Goal: Transaction & Acquisition: Book appointment/travel/reservation

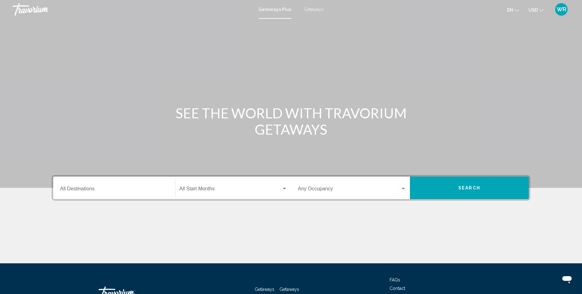
click at [90, 191] on input "Destination All Destinations" at bounding box center [114, 190] width 108 height 6
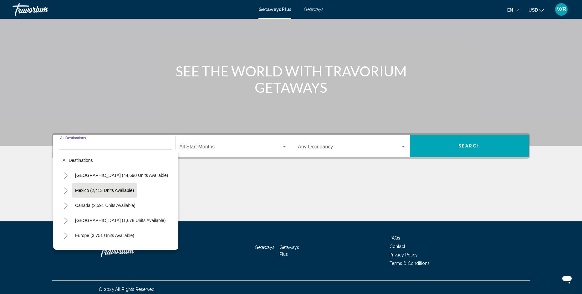
scroll to position [46, 0]
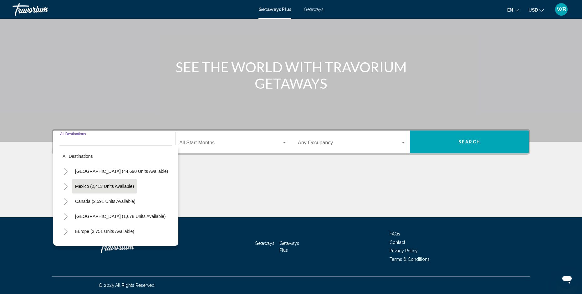
click at [106, 186] on span "Mexico (2,413 units available)" at bounding box center [104, 186] width 59 height 5
type input "**********"
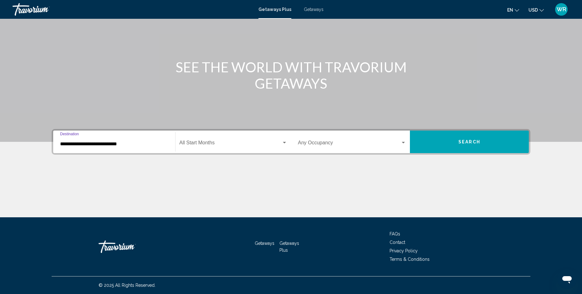
click at [285, 142] on div "Search widget" at bounding box center [284, 143] width 3 height 2
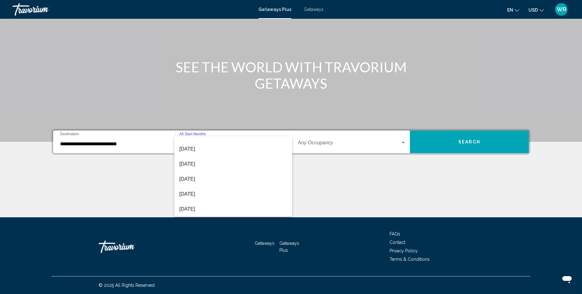
scroll to position [71, 0]
click at [190, 209] on span "[DATE]" at bounding box center [233, 208] width 108 height 15
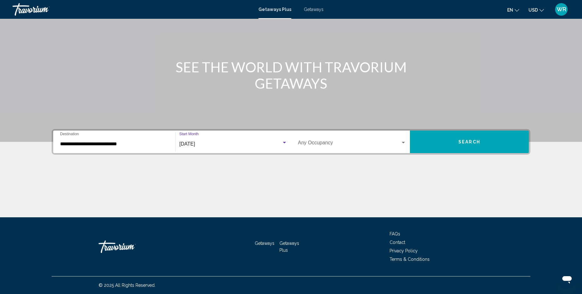
click at [402, 141] on div "Search widget" at bounding box center [404, 142] width 6 height 5
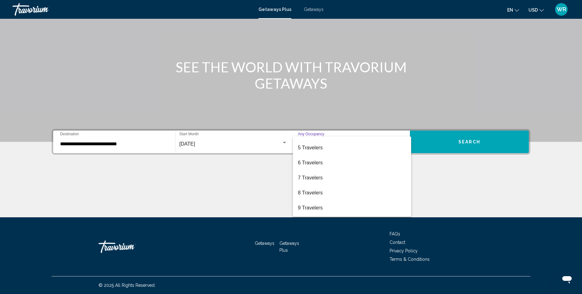
scroll to position [70, 0]
click at [312, 177] on span "8 Travelers" at bounding box center [352, 179] width 108 height 15
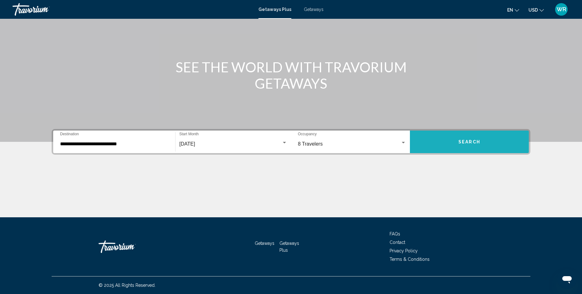
click at [465, 139] on span "Search" at bounding box center [470, 141] width 22 height 5
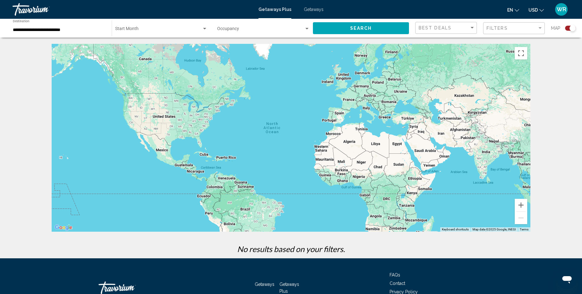
click at [132, 27] on div "Start Month All Start Months" at bounding box center [161, 28] width 92 height 17
click at [130, 31] on span "All Start Months" at bounding box center [130, 30] width 31 height 5
click at [204, 28] on div "Search widget" at bounding box center [204, 29] width 3 height 2
click at [306, 28] on div at bounding box center [291, 147] width 582 height 294
click at [473, 27] on div "Sort by" at bounding box center [472, 28] width 3 height 2
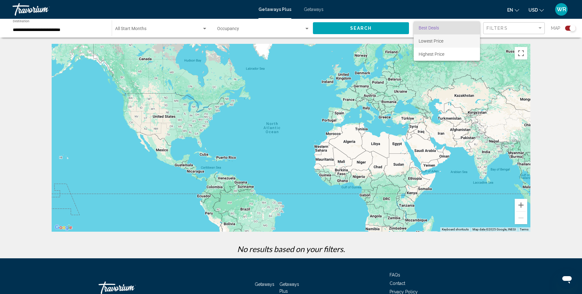
click at [435, 39] on span "Lowest Price" at bounding box center [431, 41] width 25 height 5
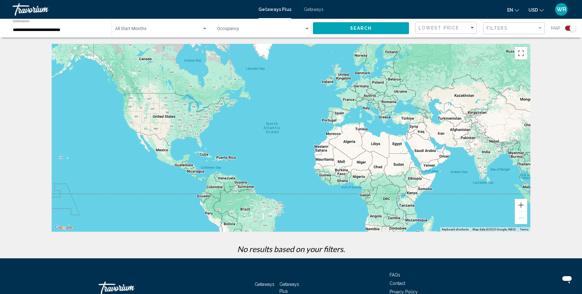
click at [355, 25] on button "Search" at bounding box center [361, 28] width 96 height 12
click at [361, 26] on span "Search" at bounding box center [361, 28] width 22 height 5
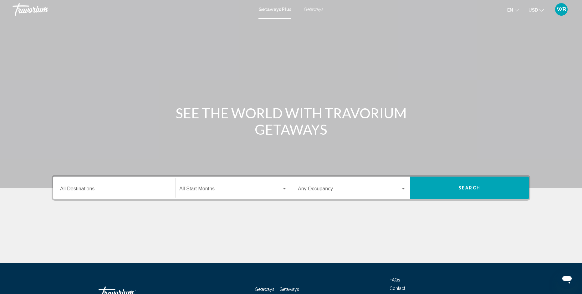
click at [73, 189] on input "Destination All Destinations" at bounding box center [114, 190] width 108 height 6
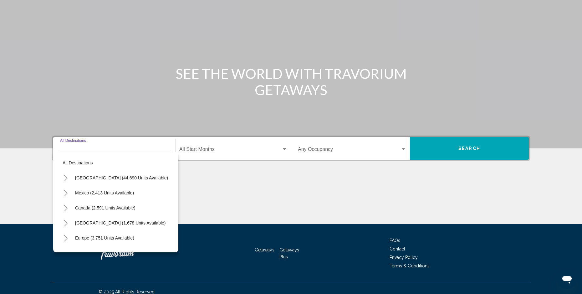
scroll to position [46, 0]
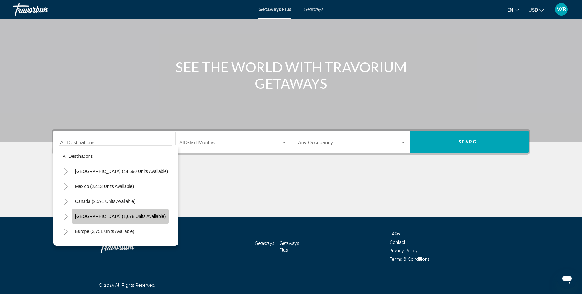
click at [95, 215] on span "[GEOGRAPHIC_DATA] (1,678 units available)" at bounding box center [120, 216] width 90 height 5
type input "**********"
click at [95, 215] on div "Main content" at bounding box center [291, 193] width 479 height 47
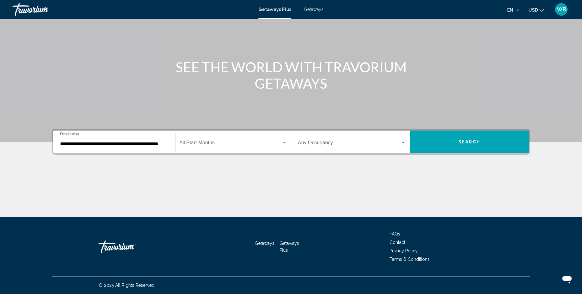
click at [282, 141] on div "Search widget" at bounding box center [285, 142] width 6 height 5
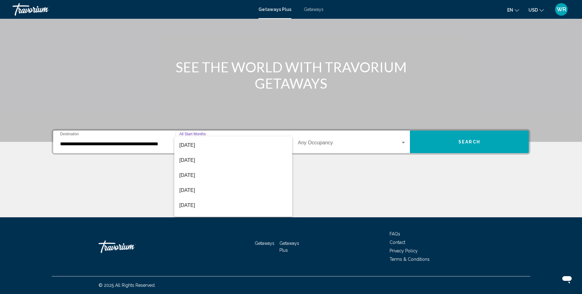
scroll to position [70, 0]
click at [292, 197] on div "All Start Months [DATE] [DATE] [DATE] [DATE] [DATE] [DATE] [DATE] [DATE] [DATE]…" at bounding box center [291, 147] width 582 height 294
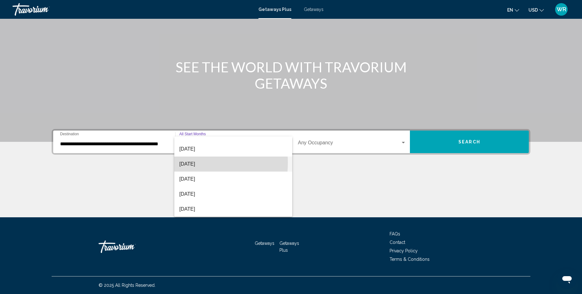
click at [187, 162] on span "[DATE]" at bounding box center [233, 164] width 108 height 15
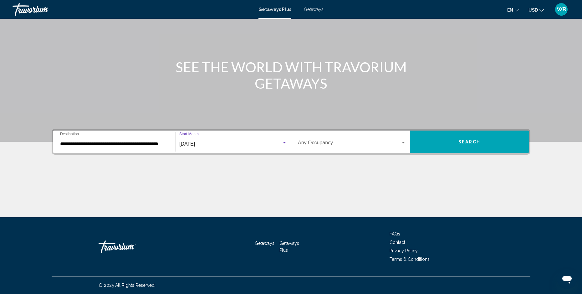
click at [404, 142] on div "Search widget" at bounding box center [403, 143] width 3 height 2
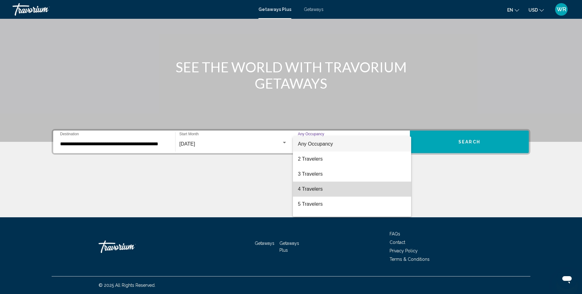
drag, startPoint x: 406, startPoint y: 183, endPoint x: 407, endPoint y: 187, distance: 4.5
click at [406, 184] on mat-option "4 Travelers" at bounding box center [352, 189] width 118 height 15
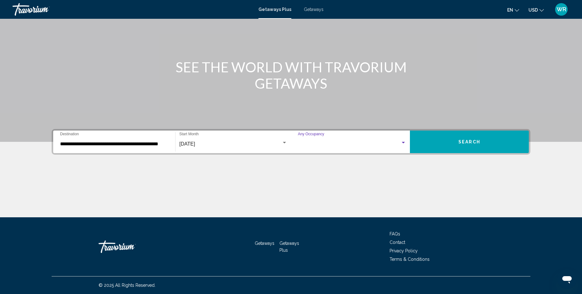
click at [407, 186] on div "Main content" at bounding box center [291, 193] width 479 height 47
click at [400, 156] on div "**********" at bounding box center [291, 173] width 504 height 88
click at [407, 136] on div "4 Travelers Occupancy Any Occupancy" at bounding box center [352, 142] width 116 height 20
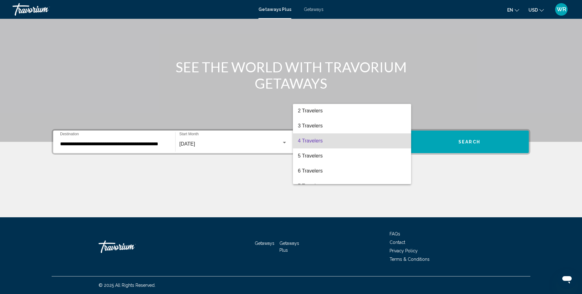
scroll to position [70, 0]
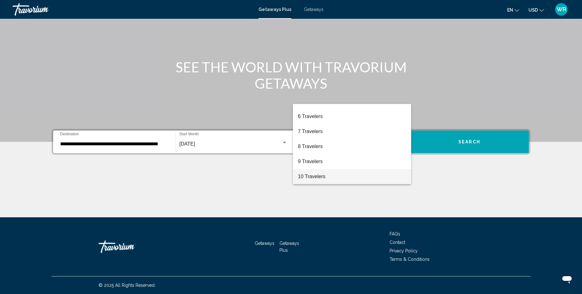
click at [304, 175] on span "10 Travelers" at bounding box center [352, 176] width 108 height 15
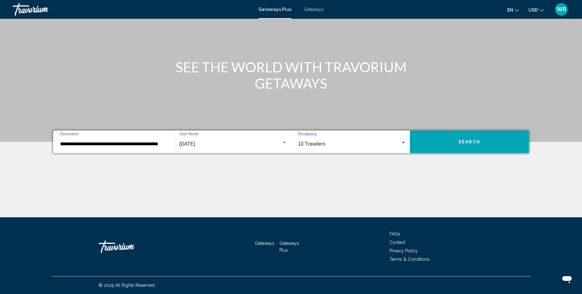
click at [304, 175] on div "Main content" at bounding box center [291, 193] width 479 height 47
click at [463, 142] on span "Search" at bounding box center [470, 142] width 22 height 5
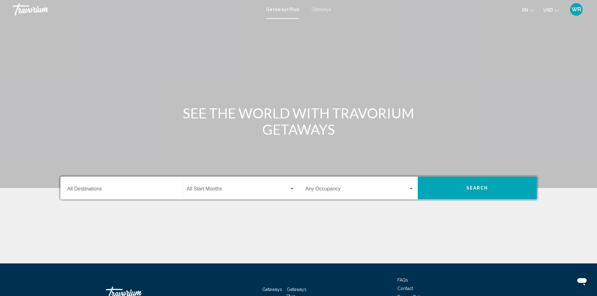
click at [86, 189] on input "Destination All Destinations" at bounding box center [121, 190] width 108 height 6
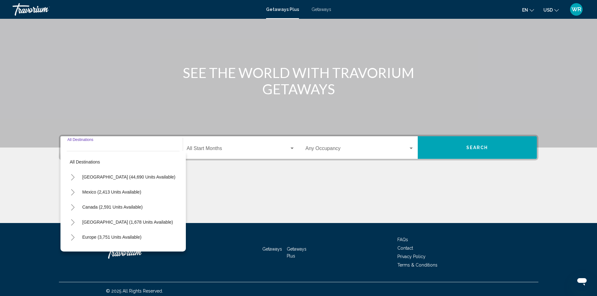
scroll to position [44, 0]
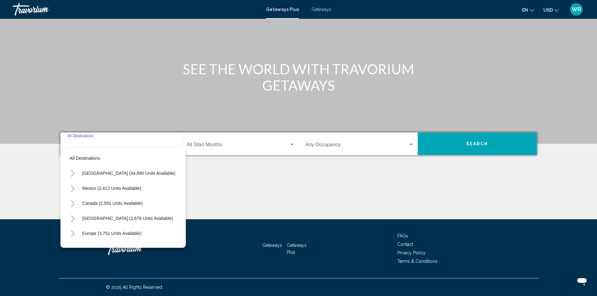
click at [291, 143] on div "Search widget" at bounding box center [292, 144] width 6 height 5
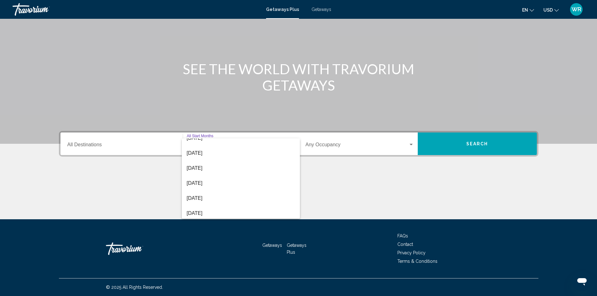
scroll to position [128, 0]
click at [294, 199] on mat-option "[DATE]" at bounding box center [241, 198] width 118 height 15
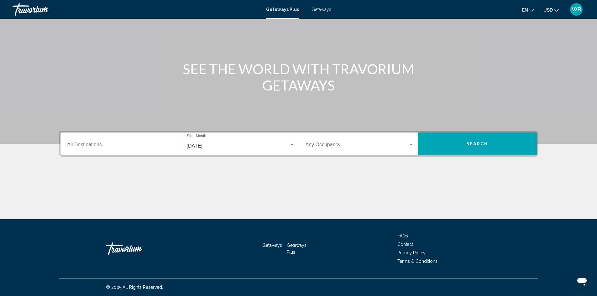
drag, startPoint x: 296, startPoint y: 199, endPoint x: 297, endPoint y: 191, distance: 8.0
click at [296, 196] on div "Main content" at bounding box center [298, 195] width 479 height 47
click at [297, 191] on div "Main content" at bounding box center [298, 195] width 479 height 47
click at [290, 150] on div "July 2026 Start Month All Start Months" at bounding box center [241, 144] width 108 height 20
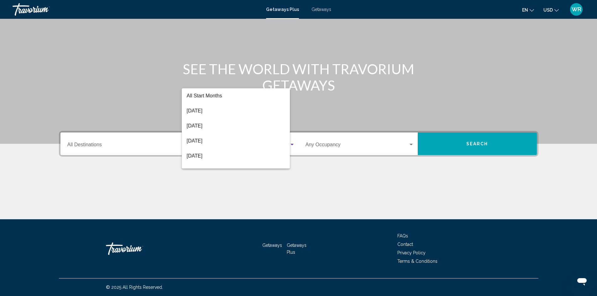
scroll to position [130, 0]
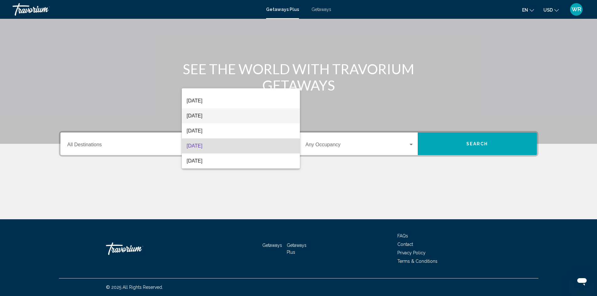
click at [195, 116] on span "[DATE]" at bounding box center [241, 115] width 108 height 15
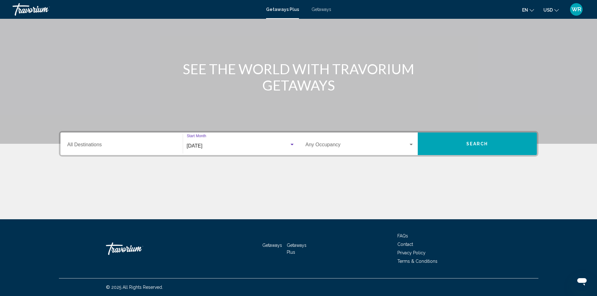
click at [411, 142] on div "Search widget" at bounding box center [411, 144] width 6 height 5
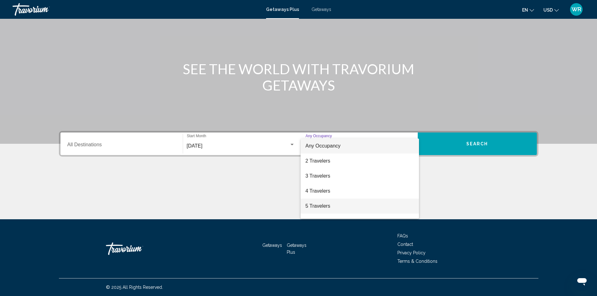
click at [314, 208] on span "5 Travelers" at bounding box center [359, 206] width 108 height 15
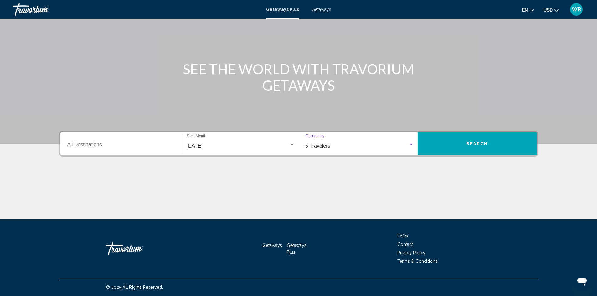
click at [479, 141] on span "Search" at bounding box center [477, 143] width 22 height 5
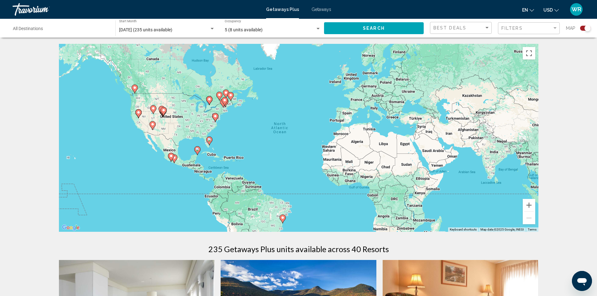
click at [173, 156] on icon "Main content" at bounding box center [171, 157] width 6 height 8
type input "**********"
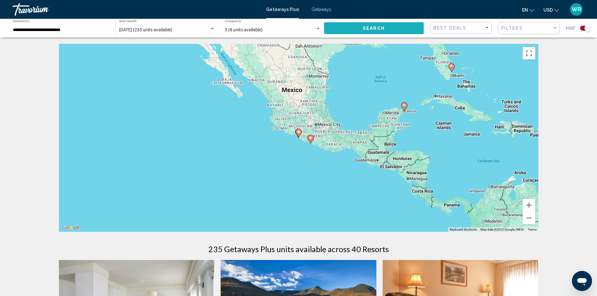
click at [374, 27] on span "Search" at bounding box center [374, 28] width 22 height 5
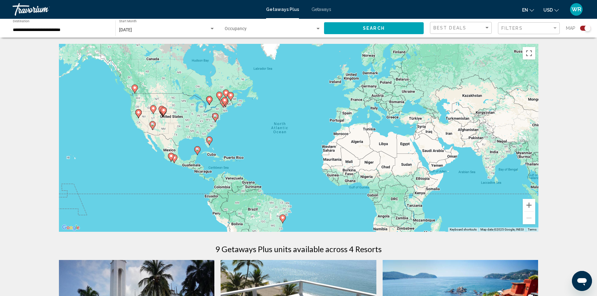
drag, startPoint x: 589, startPoint y: 87, endPoint x: 587, endPoint y: 94, distance: 6.6
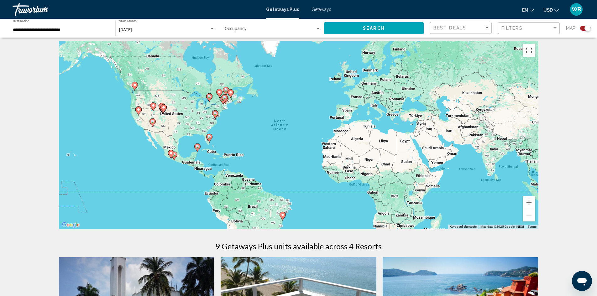
scroll to position [261, 0]
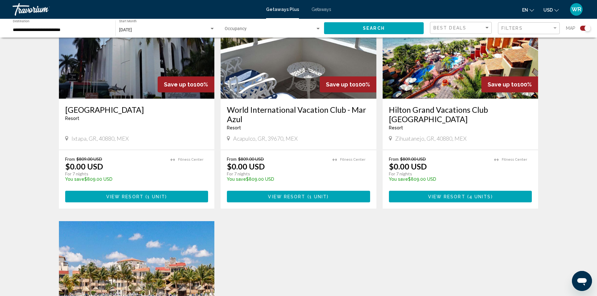
click at [595, 123] on div "← Move left → Move right ↑ Move up ↓ Move down + Zoom in - Zoom out Home Jump l…" at bounding box center [298, 119] width 597 height 674
click at [594, 124] on div "← Move left → Move right ↑ Move up ↓ Move down + Zoom in - Zoom out Home Jump l…" at bounding box center [298, 119] width 597 height 674
drag, startPoint x: 596, startPoint y: 121, endPoint x: 601, endPoint y: 99, distance: 21.8
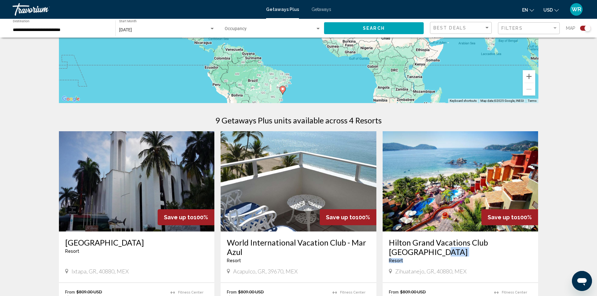
scroll to position [387, 0]
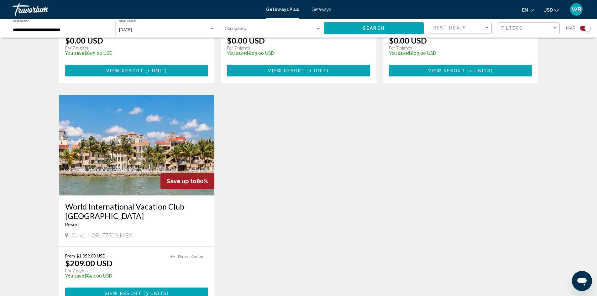
click at [452, 68] on span "View Resort ( 4 units )" at bounding box center [460, 70] width 65 height 5
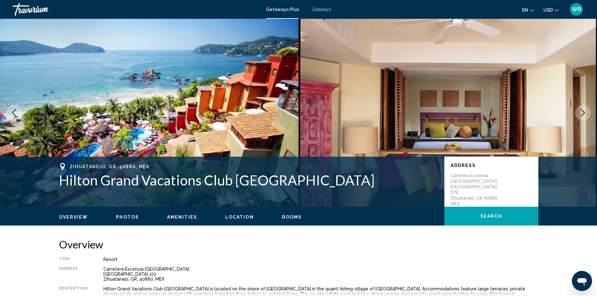
click at [551, 8] on span "USD" at bounding box center [547, 10] width 9 height 5
click at [550, 8] on span "USD" at bounding box center [547, 10] width 9 height 5
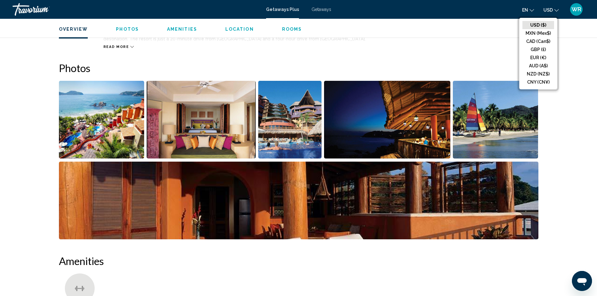
scroll to position [270, 0]
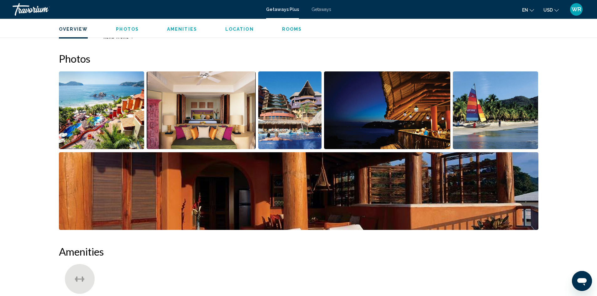
drag, startPoint x: 593, startPoint y: 105, endPoint x: 594, endPoint y: 114, distance: 8.8
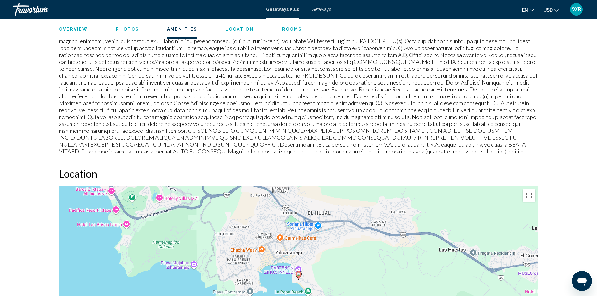
scroll to position [637, 0]
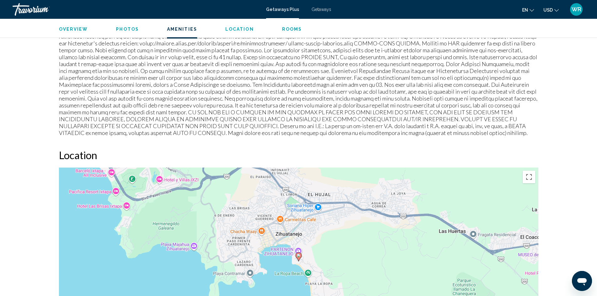
click at [596, 177] on div "Zihuatanejo, GR, 40880, MEX Hilton Grand Vacations Club Zihuatanejo Address Car…" at bounding box center [298, 41] width 597 height 1318
click at [596, 178] on div "Zihuatanejo, GR, 40880, MEX Hilton Grand Vacations Club Zihuatanejo Address Car…" at bounding box center [298, 41] width 597 height 1318
click at [596, 179] on div "Zihuatanejo, GR, 40880, MEX Hilton Grand Vacations Club Zihuatanejo Address Car…" at bounding box center [298, 41] width 597 height 1318
drag, startPoint x: 596, startPoint y: 179, endPoint x: 596, endPoint y: 183, distance: 4.1
click at [596, 182] on div "Zihuatanejo, GR, 40880, MEX Hilton Grand Vacations Club Zihuatanejo Address Car…" at bounding box center [298, 41] width 597 height 1318
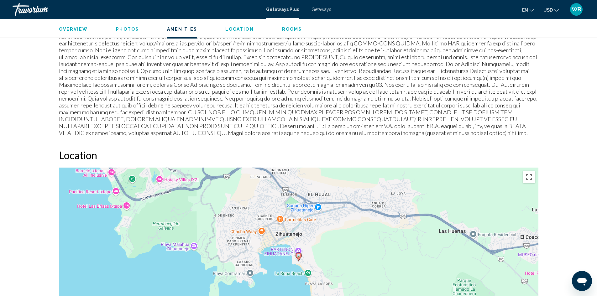
click at [596, 183] on div "Zihuatanejo, GR, 40880, MEX Hilton Grand Vacations Club Zihuatanejo Address Car…" at bounding box center [298, 41] width 597 height 1318
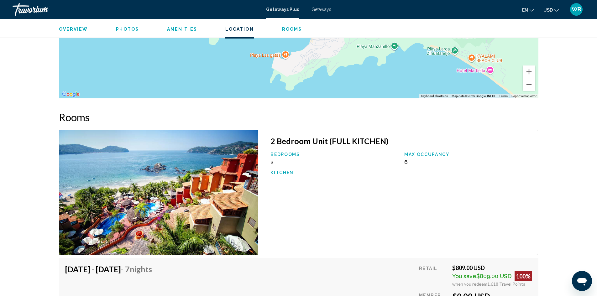
scroll to position [1118, 0]
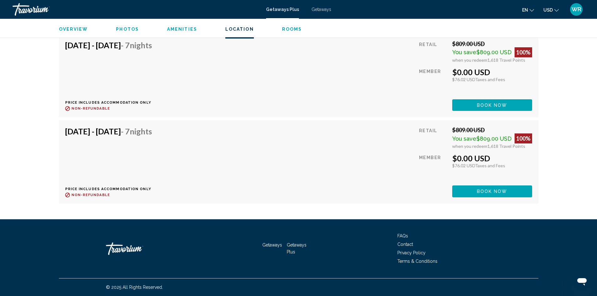
click at [152, 48] on h4 "May 9, 2026 - May 16, 2026 - 7 Nights" at bounding box center [108, 44] width 87 height 9
click at [126, 46] on h4 "May 9, 2026 - May 16, 2026 - 7 Nights" at bounding box center [108, 44] width 87 height 9
click at [73, 49] on h4 "May 9, 2026 - May 16, 2026 - 7 Nights" at bounding box center [108, 44] width 87 height 9
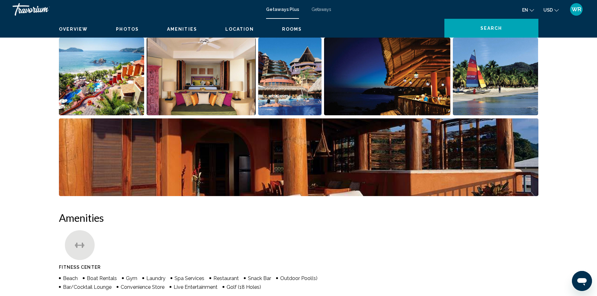
scroll to position [62, 0]
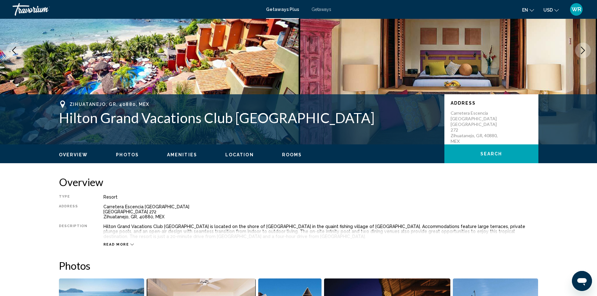
click at [321, 9] on span "Getaways" at bounding box center [321, 9] width 20 height 5
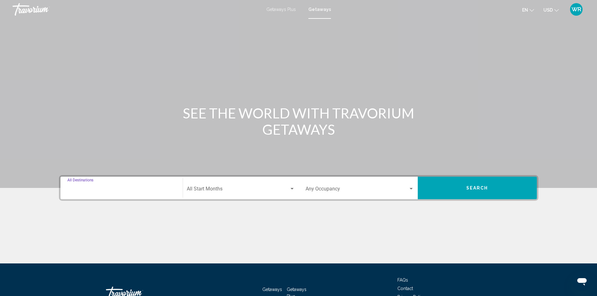
click at [90, 191] on input "Destination All Destinations" at bounding box center [121, 190] width 108 height 6
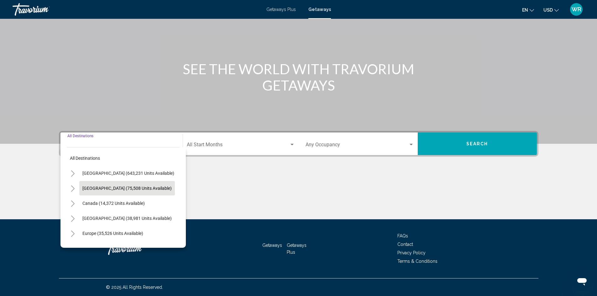
click at [106, 188] on span "Mexico (75,508 units available)" at bounding box center [126, 188] width 89 height 5
type input "**********"
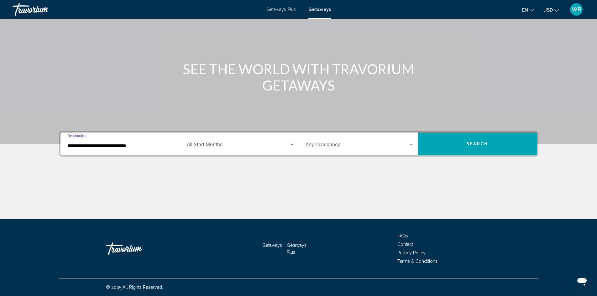
click at [290, 144] on div "Search widget" at bounding box center [291, 145] width 3 height 2
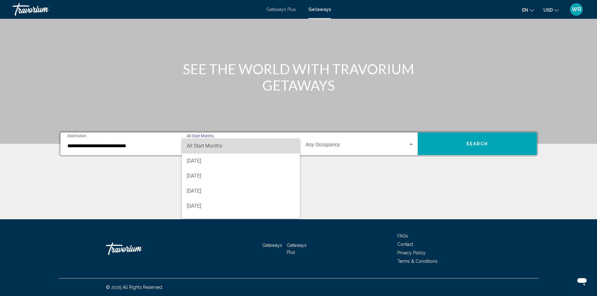
click at [290, 144] on mat-option "All Start Months" at bounding box center [241, 145] width 118 height 15
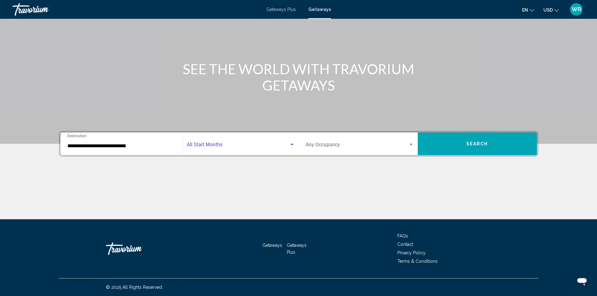
click at [291, 143] on div "Search widget" at bounding box center [292, 144] width 6 height 5
click at [291, 144] on div "Search widget" at bounding box center [291, 145] width 3 height 2
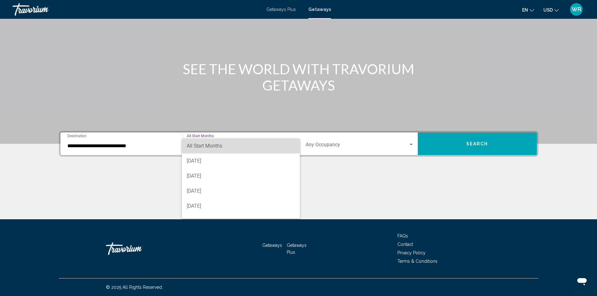
click at [291, 144] on mat-option "All Start Months" at bounding box center [241, 145] width 118 height 15
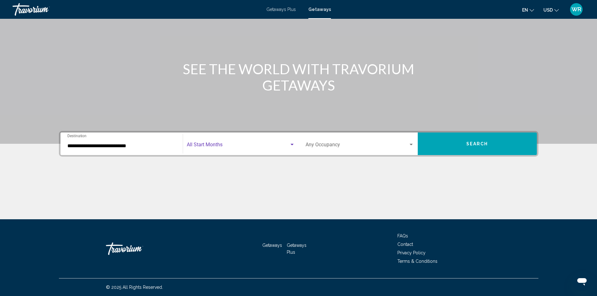
click at [289, 168] on div "**********" at bounding box center [298, 175] width 504 height 88
click at [289, 151] on div "Start Month All Start Months" at bounding box center [241, 144] width 108 height 20
click at [292, 146] on div "Search widget" at bounding box center [292, 144] width 6 height 5
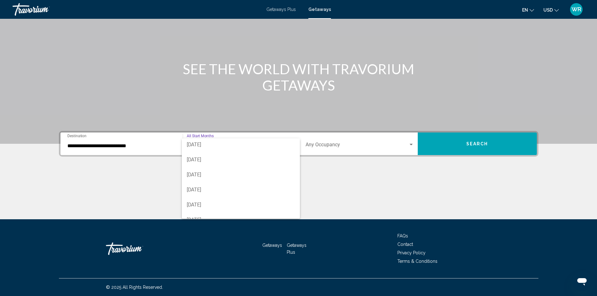
scroll to position [130, 0]
click at [193, 166] on span "[DATE]" at bounding box center [241, 165] width 108 height 15
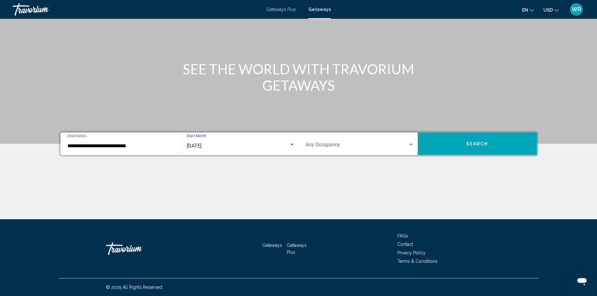
click at [410, 142] on div "Search widget" at bounding box center [411, 144] width 6 height 5
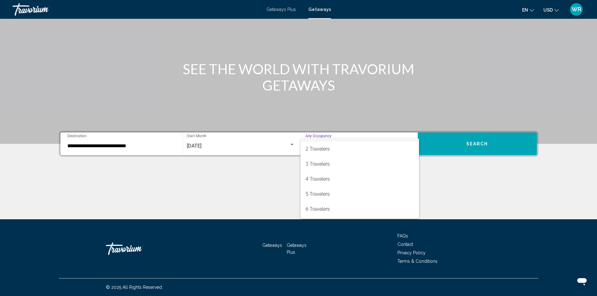
scroll to position [13, 0]
click at [403, 215] on span "6 Travelers" at bounding box center [359, 208] width 108 height 15
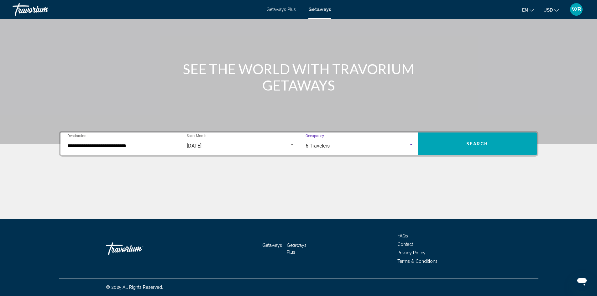
click at [485, 142] on span "Search" at bounding box center [477, 144] width 22 height 5
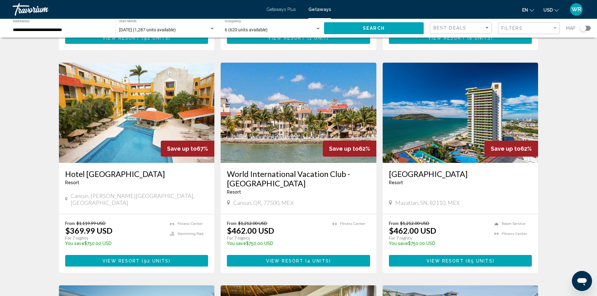
scroll to position [454, 0]
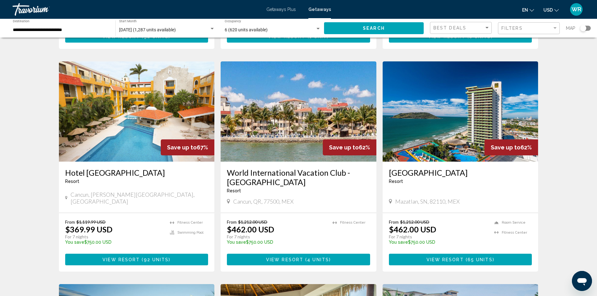
click at [445, 257] on span "View Resort" at bounding box center [444, 259] width 37 height 5
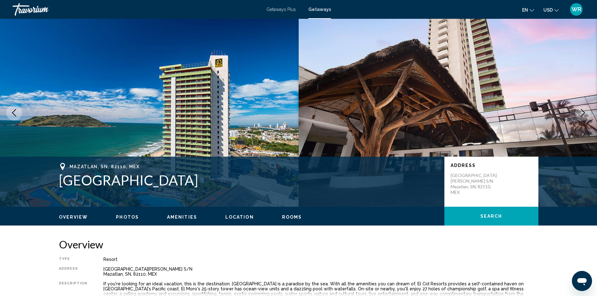
click at [495, 217] on span "Search" at bounding box center [491, 216] width 22 height 5
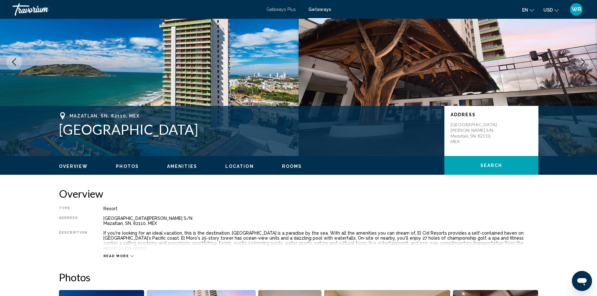
click at [495, 217] on div "Overview Type Resort All-Inclusive No All-Inclusive Address Avenida Camaron Sab…" at bounding box center [298, 222] width 479 height 71
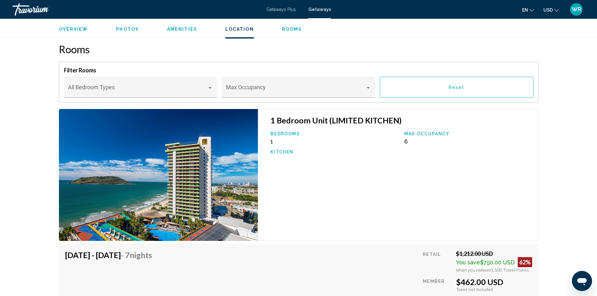
scroll to position [718, 0]
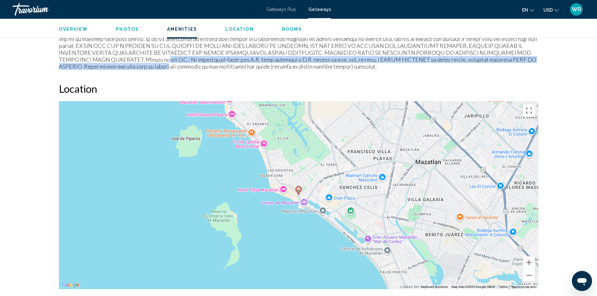
drag, startPoint x: 593, startPoint y: 52, endPoint x: 590, endPoint y: 39, distance: 12.9
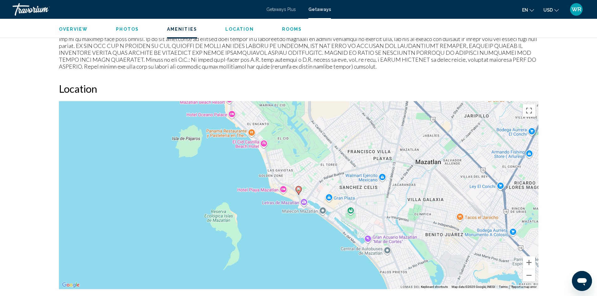
drag, startPoint x: 589, startPoint y: 37, endPoint x: 590, endPoint y: 27, distance: 10.7
click at [590, 27] on div "Overview Photos Amenities Location Rooms Search Search" at bounding box center [298, 28] width 597 height 19
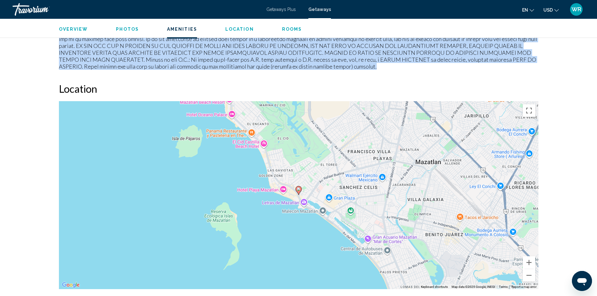
click at [121, 30] on span "Photos" at bounding box center [127, 29] width 23 height 5
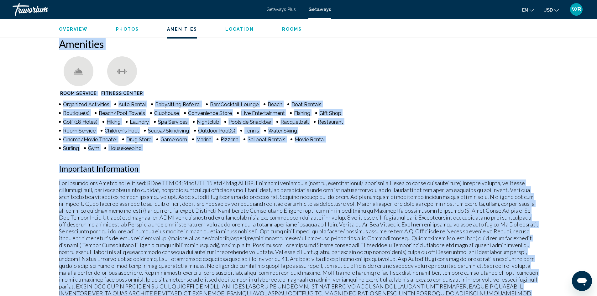
click at [121, 30] on span "Photos" at bounding box center [127, 29] width 23 height 5
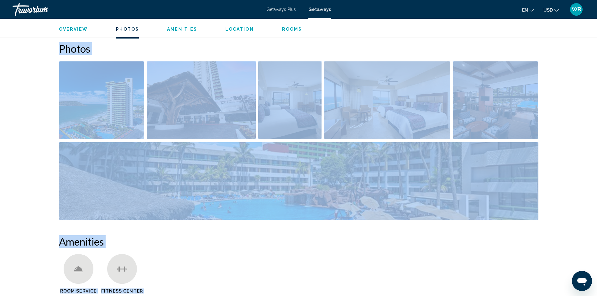
scroll to position [279, 0]
click at [132, 95] on img "Open full-screen image slider" at bounding box center [101, 101] width 85 height 78
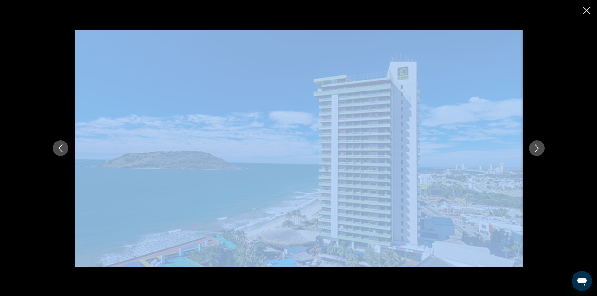
click at [437, 117] on img "Main content" at bounding box center [299, 148] width 448 height 237
drag, startPoint x: 365, startPoint y: 156, endPoint x: 361, endPoint y: 157, distance: 4.3
click at [364, 156] on img "Main content" at bounding box center [299, 148] width 448 height 237
click at [301, 217] on img "Main content" at bounding box center [299, 148] width 448 height 237
click at [395, 193] on img "Main content" at bounding box center [299, 148] width 448 height 237
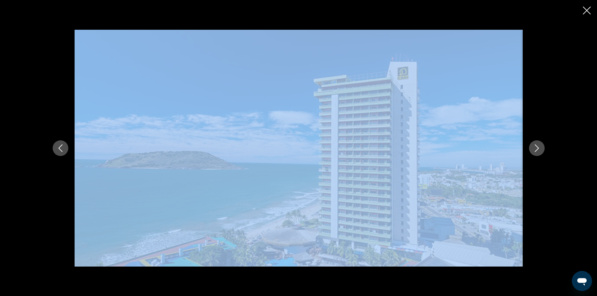
click at [584, 12] on icon "Close slideshow" at bounding box center [586, 11] width 8 height 8
